Goal: Communication & Community: Answer question/provide support

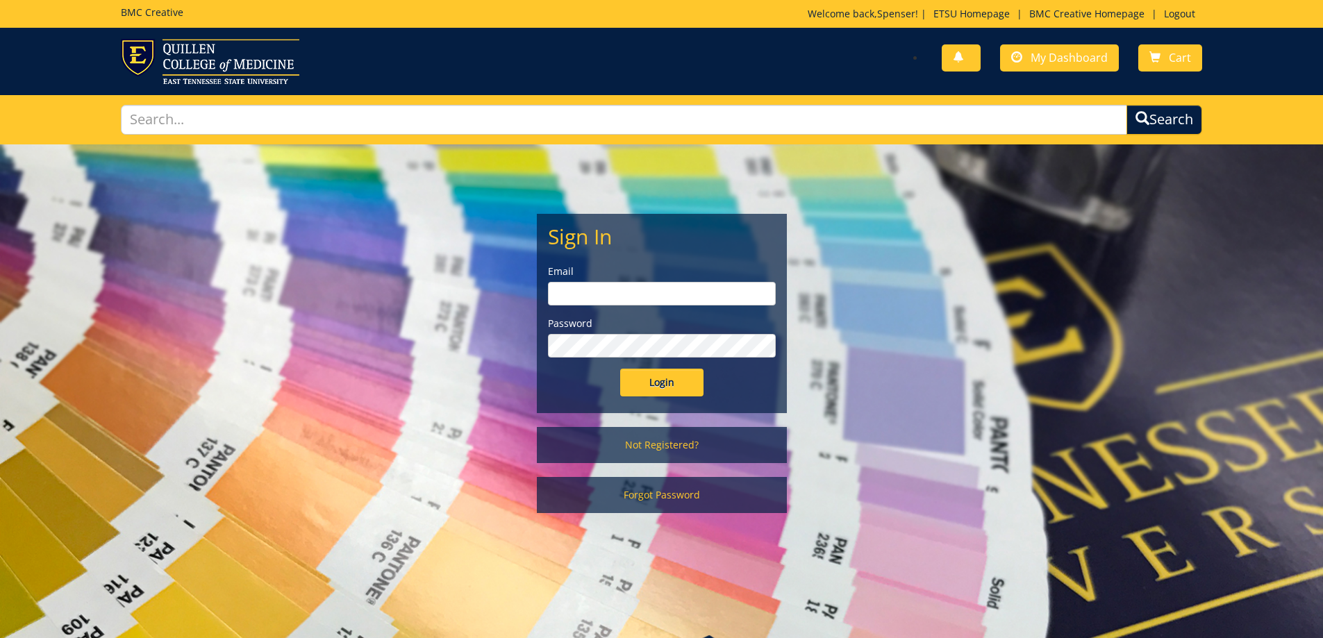
type input "brenner@etsu.edu"
click at [692, 377] on input "Login" at bounding box center [661, 383] width 83 height 28
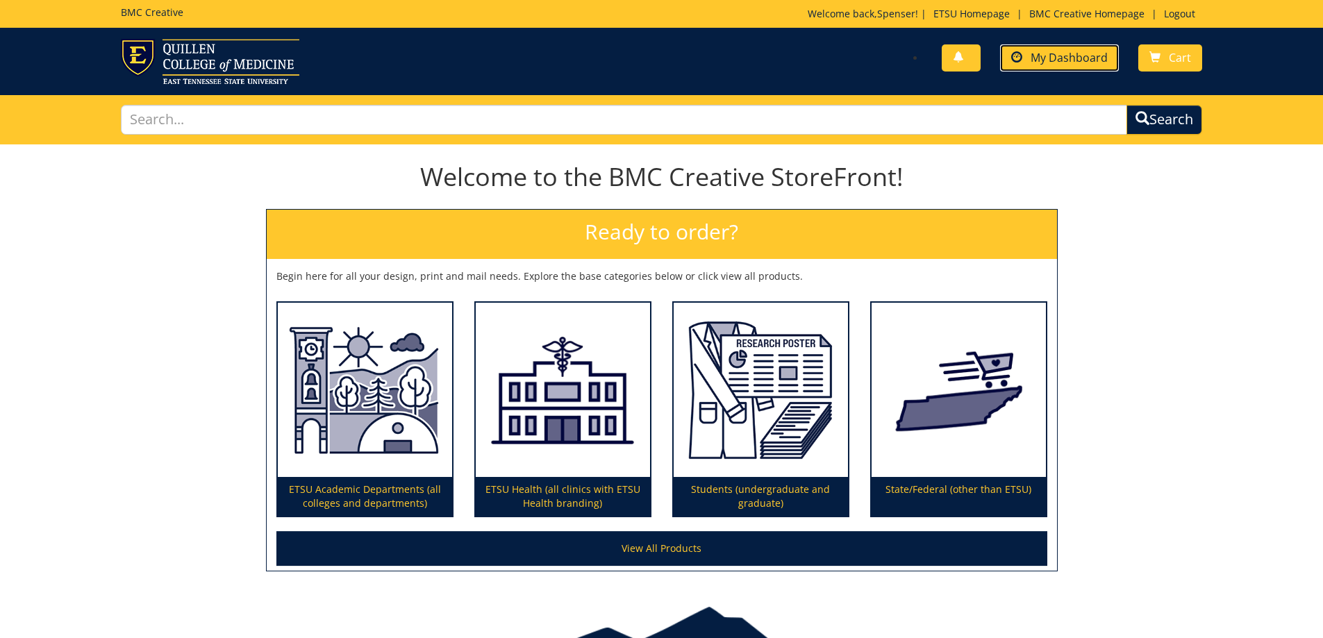
click at [1054, 60] on span "My Dashboard" at bounding box center [1069, 57] width 77 height 15
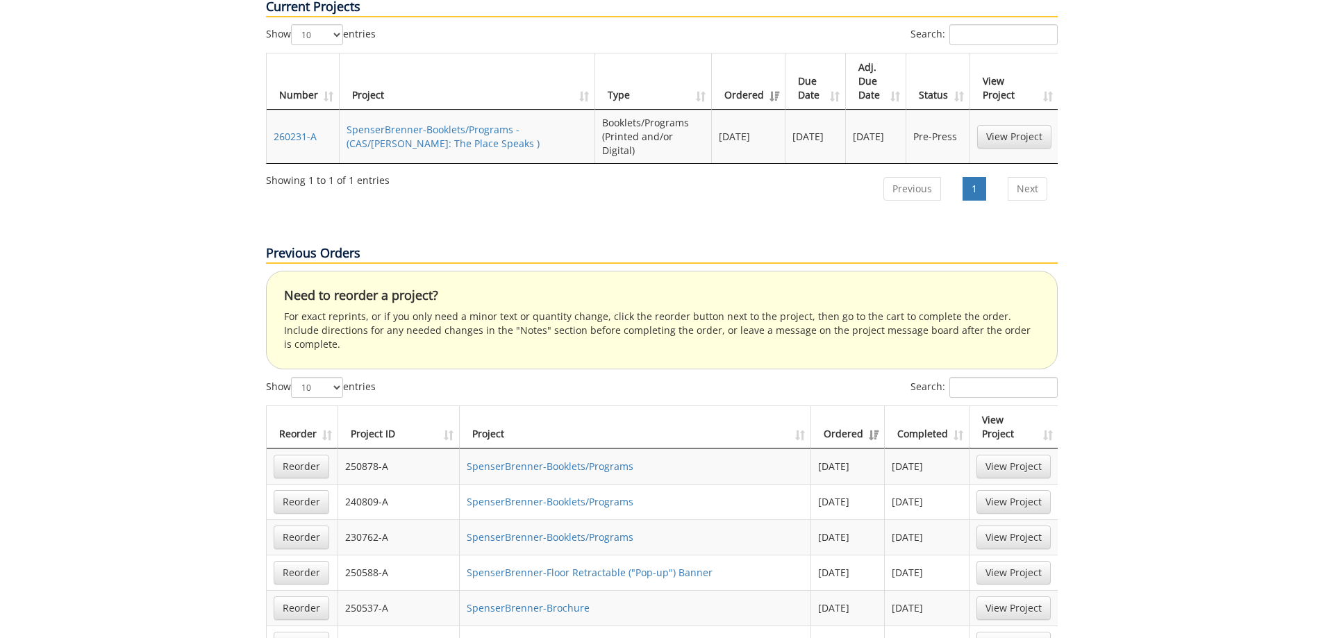
scroll to position [625, 0]
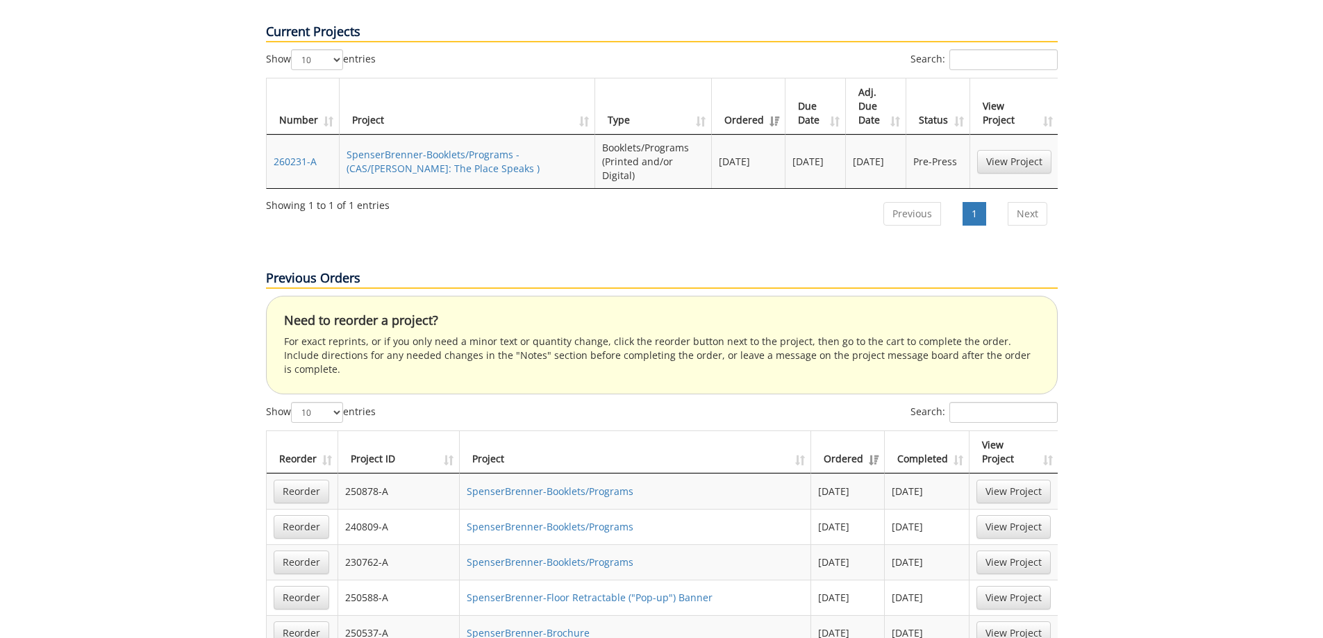
click at [513, 135] on td "SpenserBrenner-Booklets/Programs - (CAS/Reece: The Place Speaks )" at bounding box center [468, 161] width 256 height 53
click at [517, 148] on link "SpenserBrenner-Booklets/Programs - (CAS/Reece: The Place Speaks )" at bounding box center [443, 161] width 193 height 27
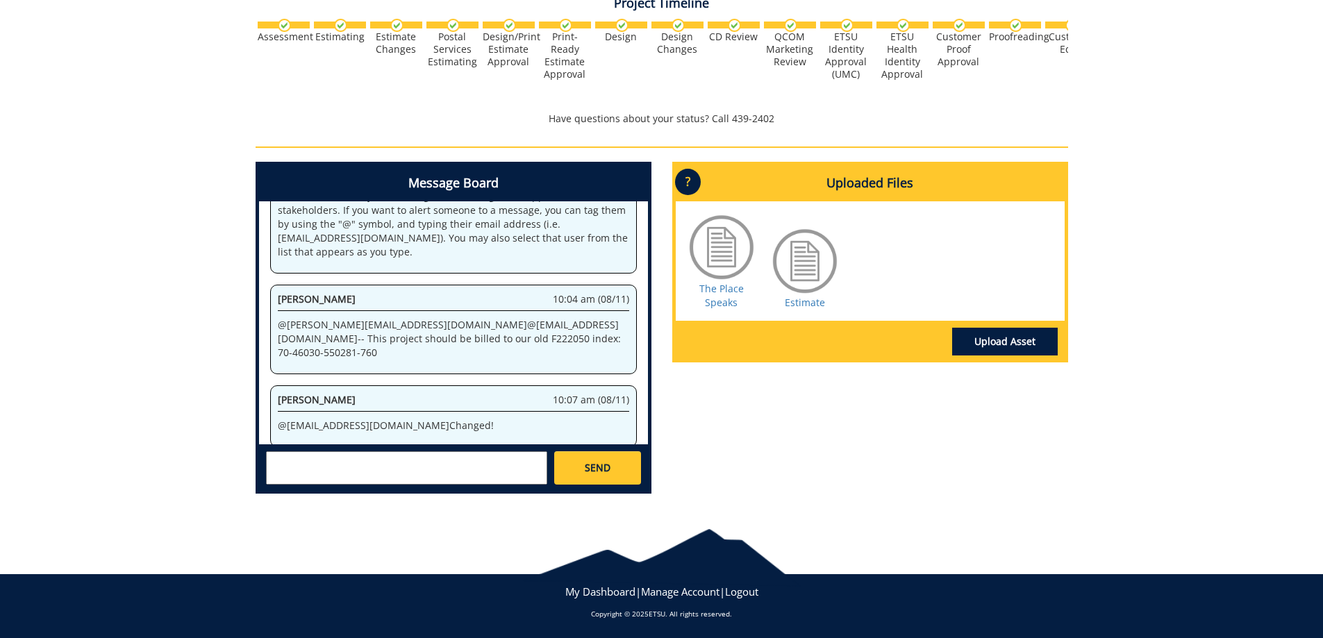
scroll to position [531, 0]
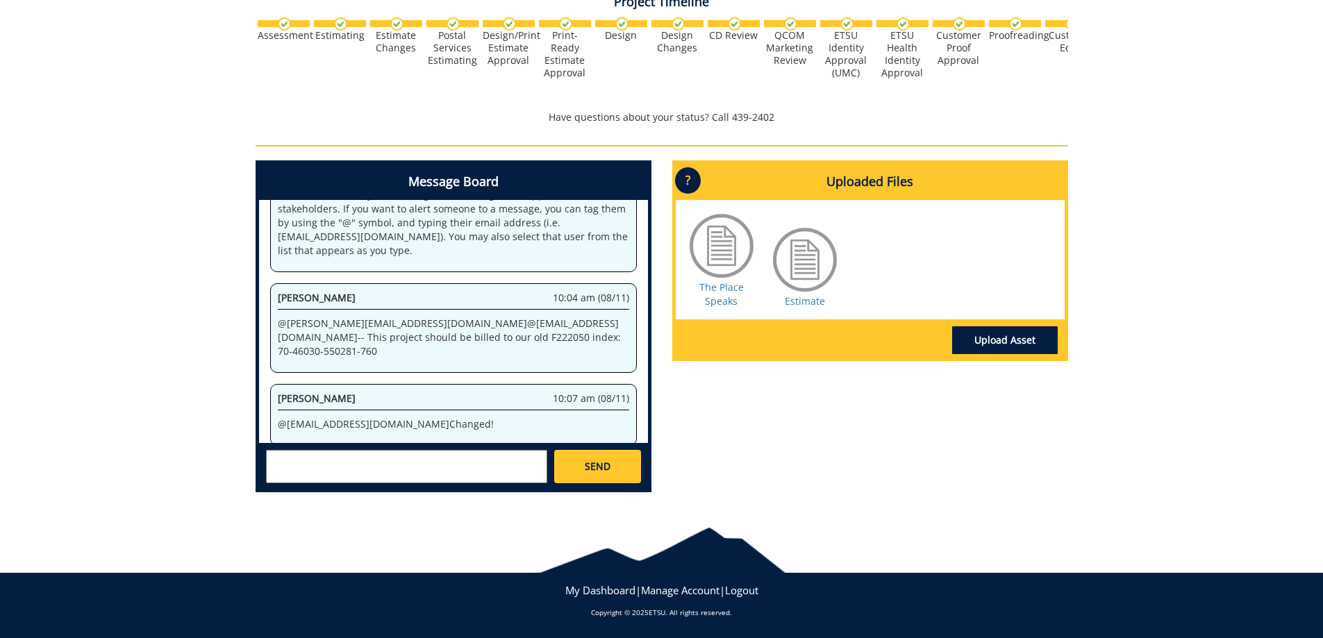
click at [813, 271] on div at bounding box center [804, 259] width 69 height 69
click at [810, 304] on link "Estimate" at bounding box center [805, 300] width 40 height 13
click at [385, 454] on textarea at bounding box center [406, 466] width 281 height 33
type textarea "@[EMAIL_ADDRESS][DOMAIN_NAME] Hi [PERSON_NAME], I just sent a slightly updated …"
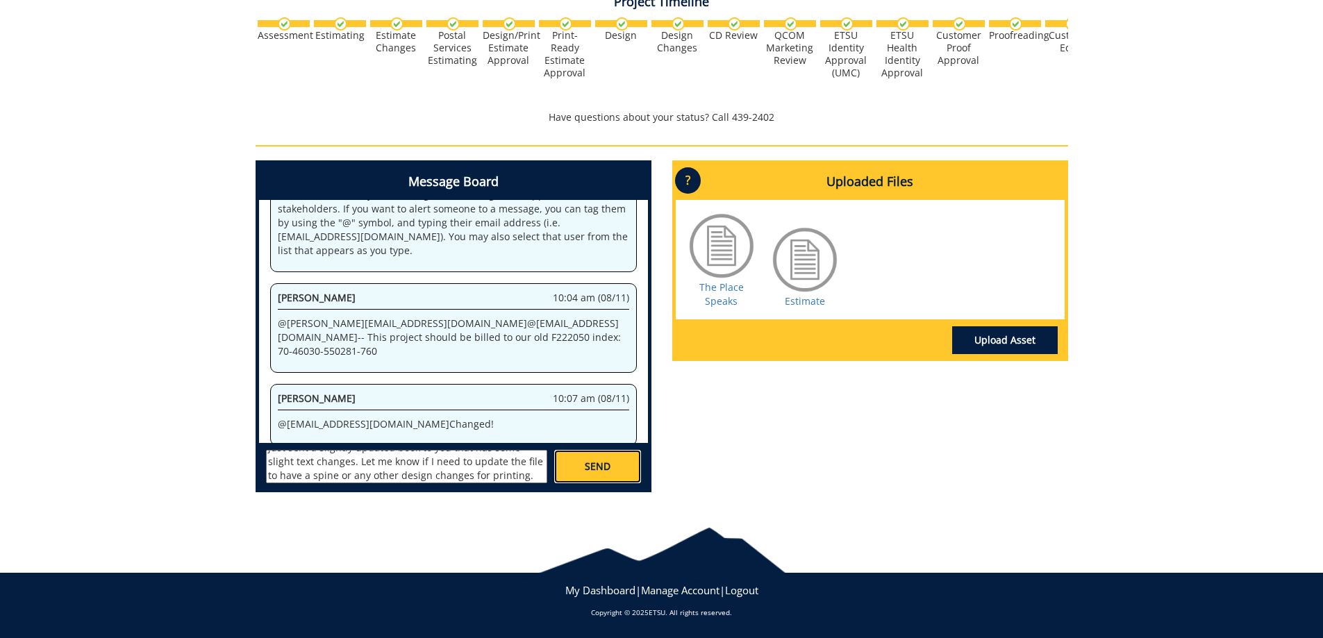
click at [601, 460] on span "SEND" at bounding box center [598, 467] width 26 height 14
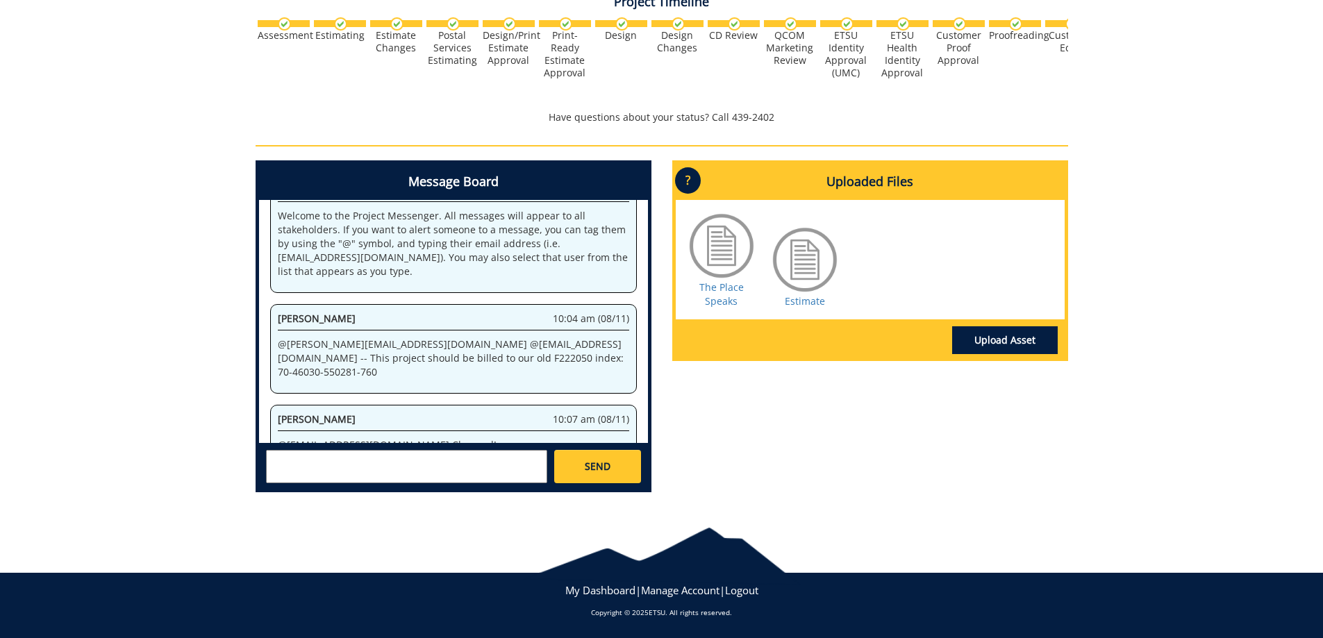
scroll to position [364897, 0]
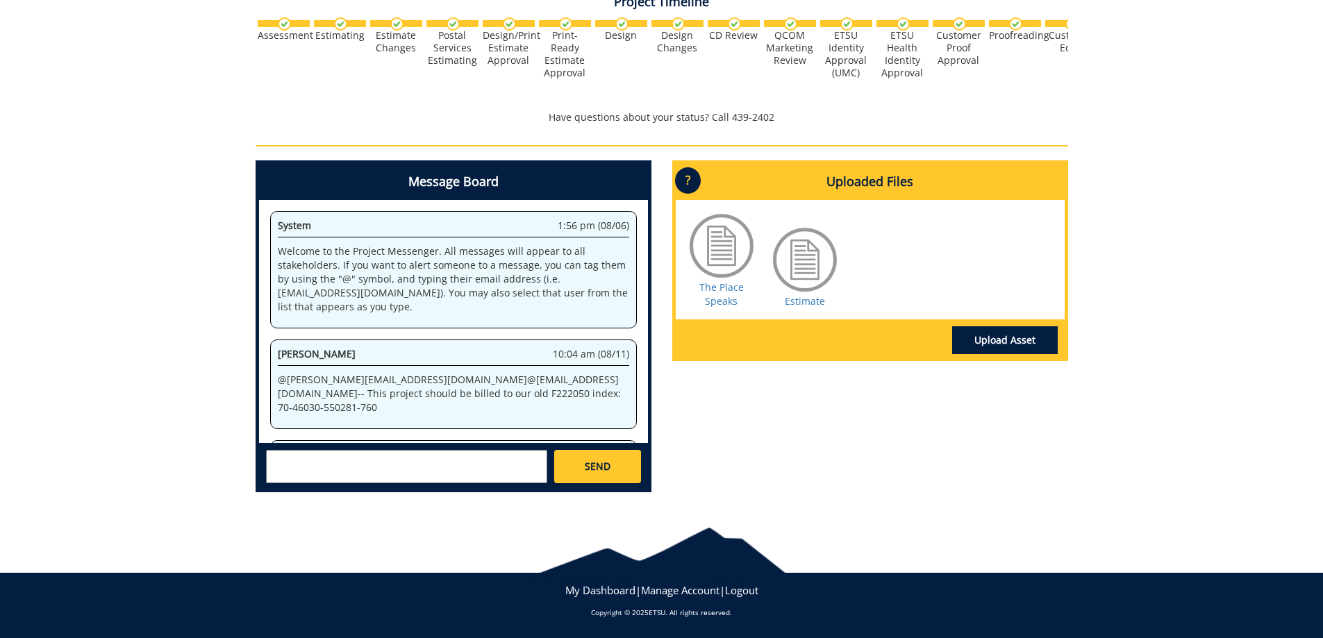
scroll to position [244, 0]
